Goal: Obtain resource: Download file/media

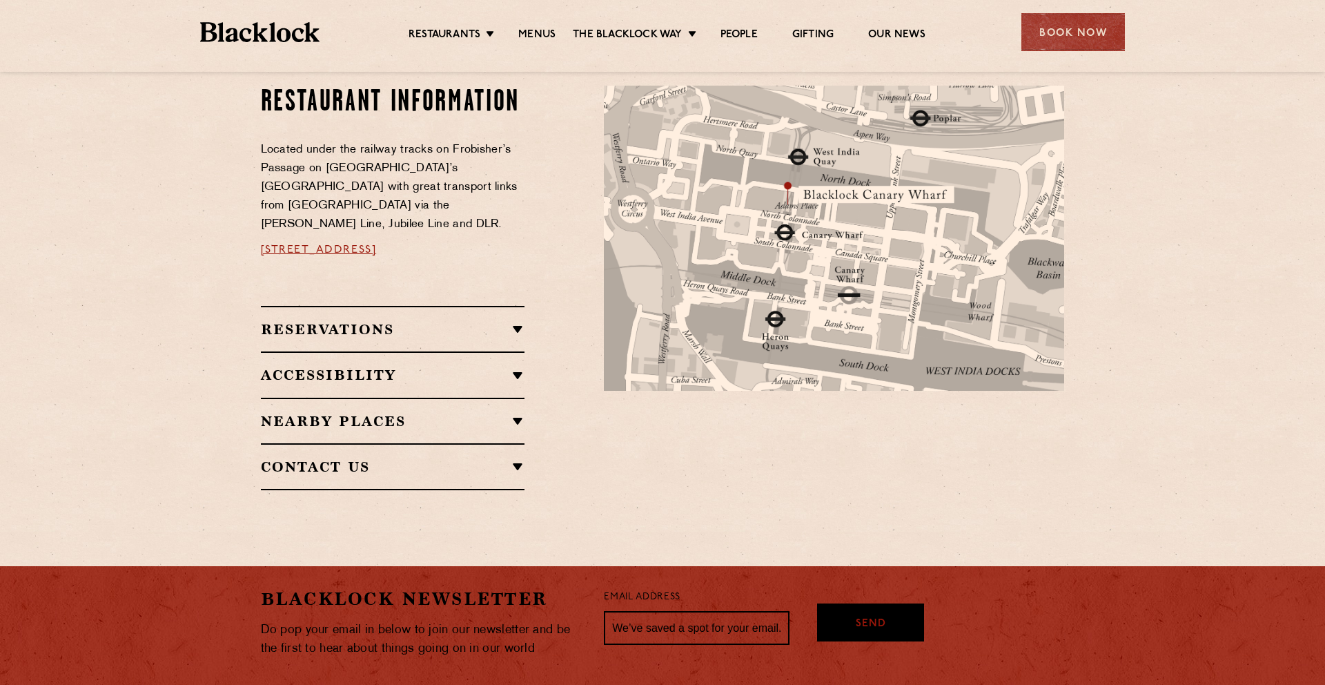
scroll to position [893, 0]
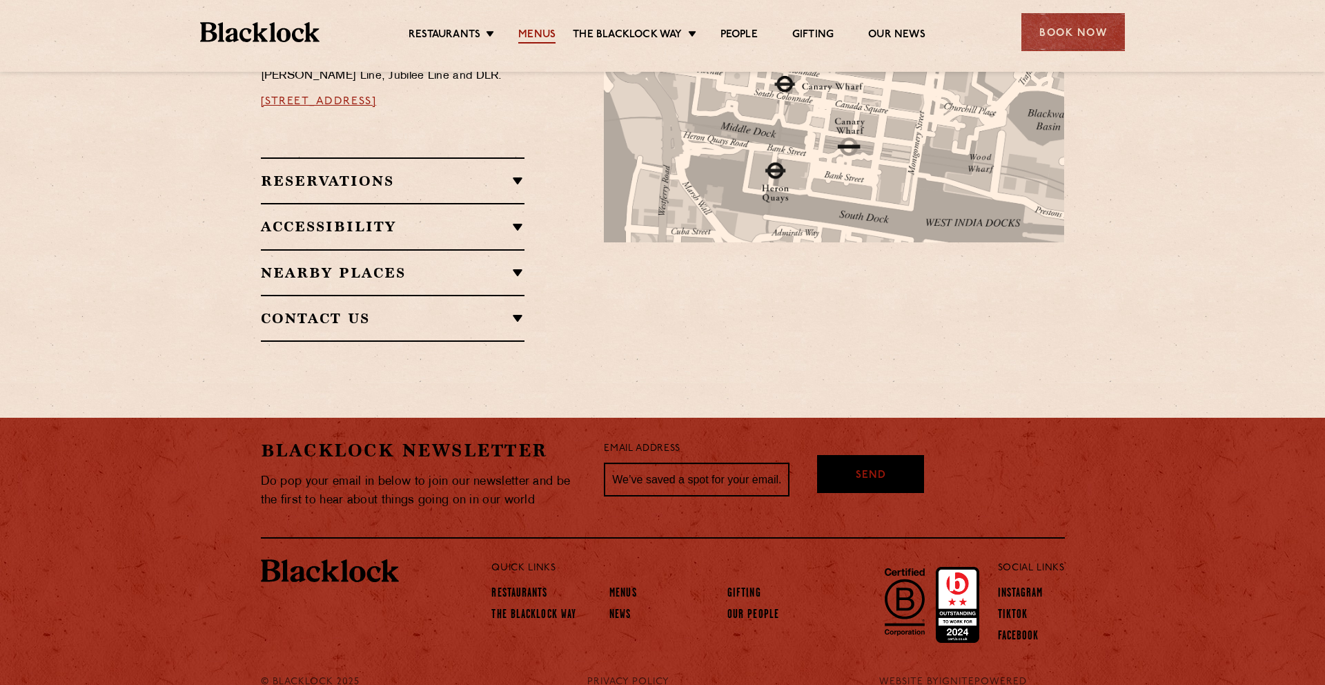
click at [539, 32] on link "Menus" at bounding box center [536, 35] width 37 height 15
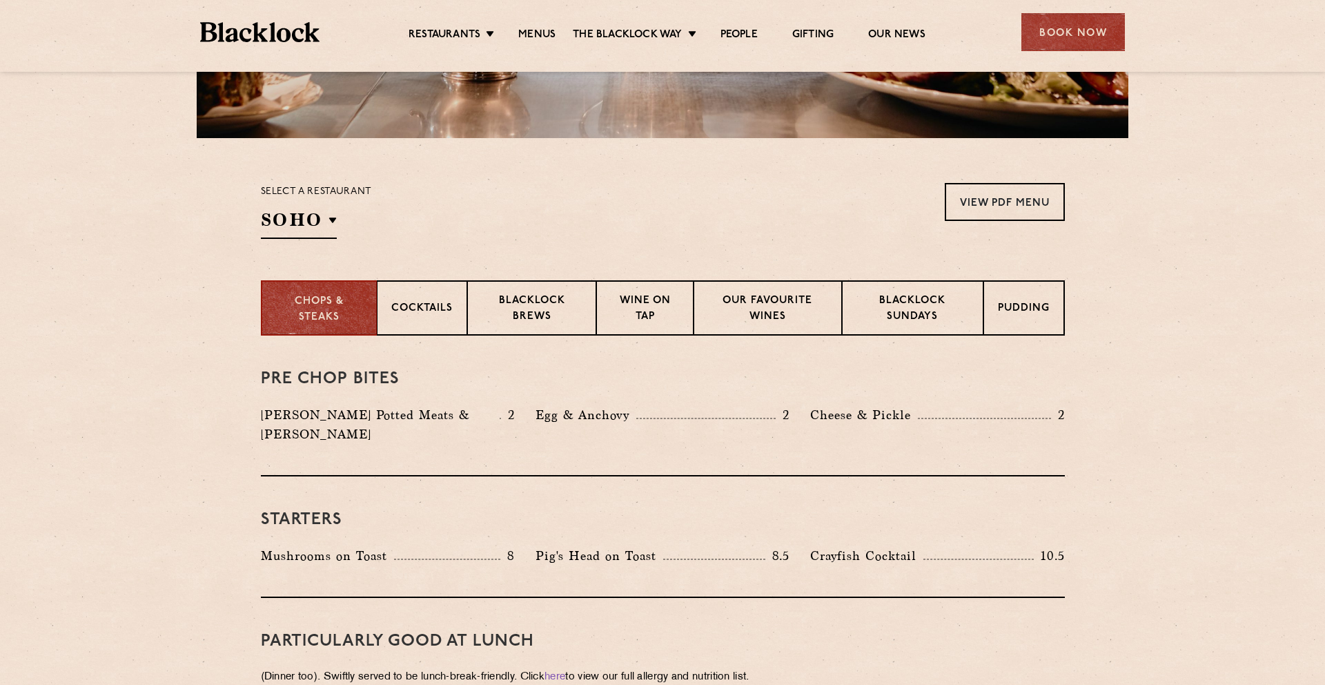
scroll to position [375, 0]
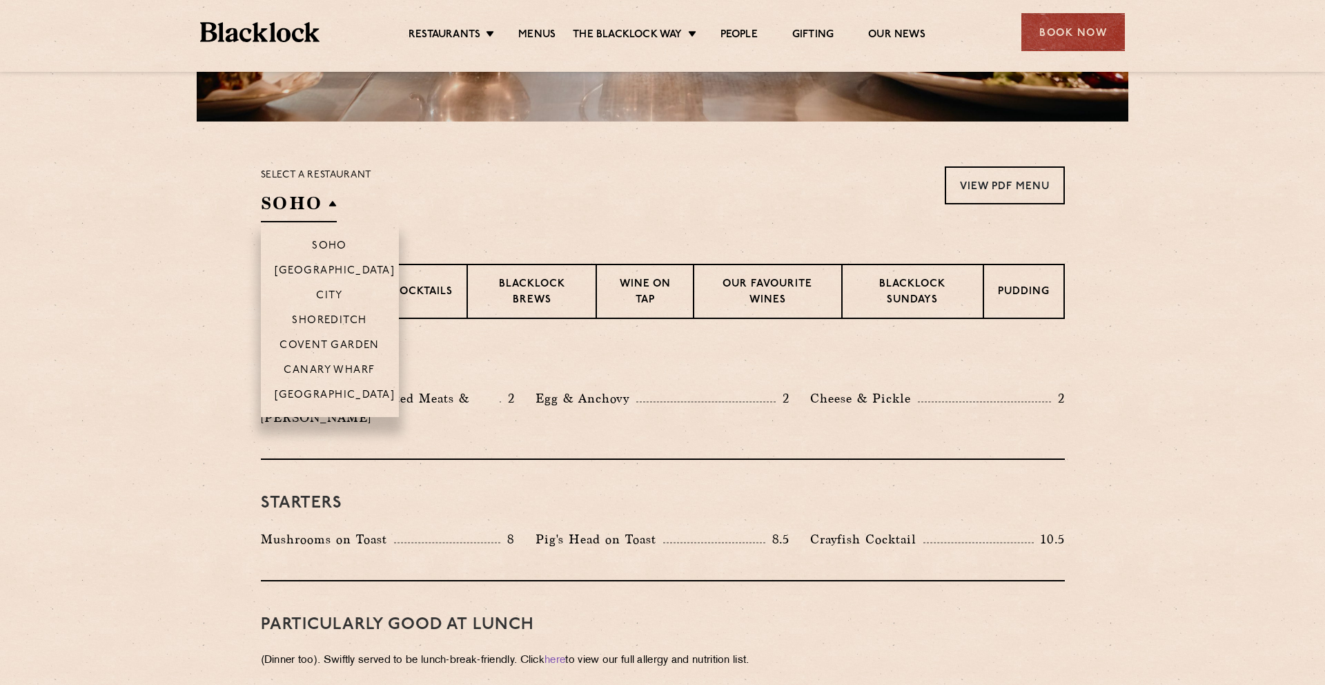
click at [320, 208] on h2 "SOHO" at bounding box center [299, 206] width 76 height 31
click at [331, 375] on p "Canary Wharf" at bounding box center [329, 371] width 91 height 14
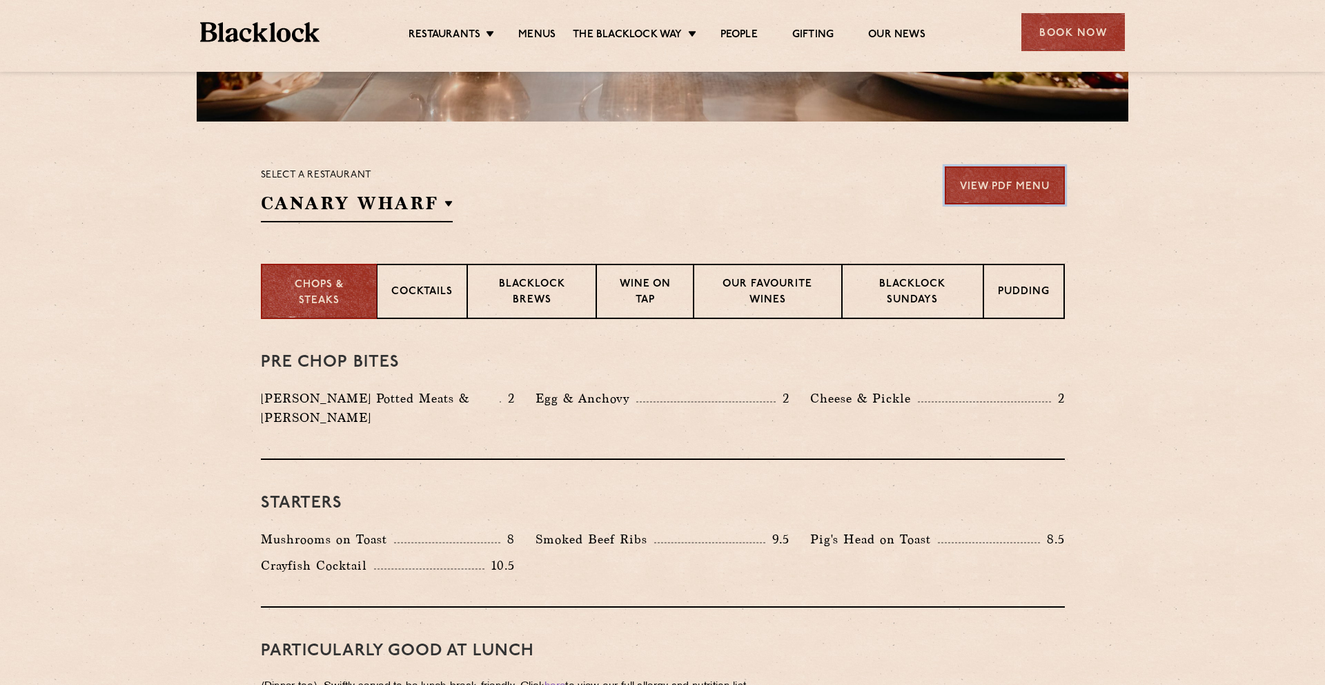
click at [997, 188] on link "View PDF Menu" at bounding box center [1005, 185] width 120 height 38
